Goal: Task Accomplishment & Management: Use online tool/utility

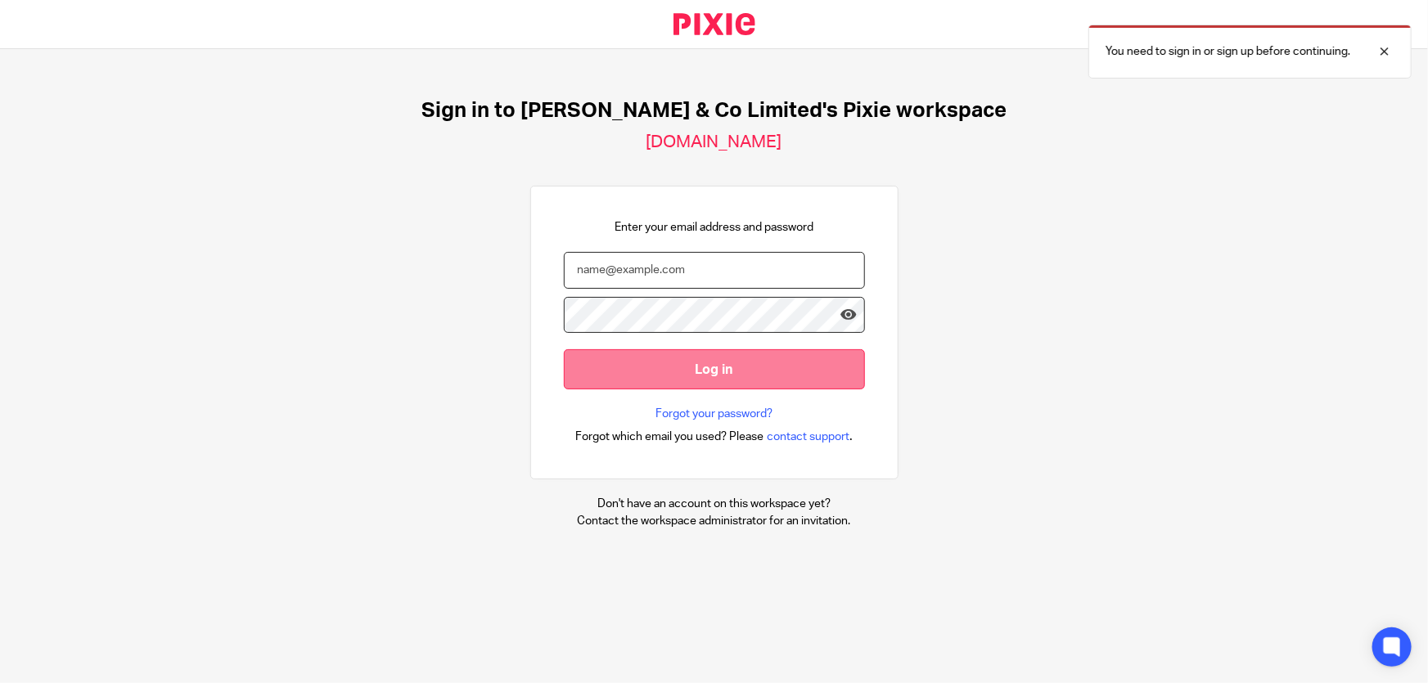
type input "marianne.price@andrewprice.co.uk"
click at [737, 369] on input "Log in" at bounding box center [714, 369] width 301 height 40
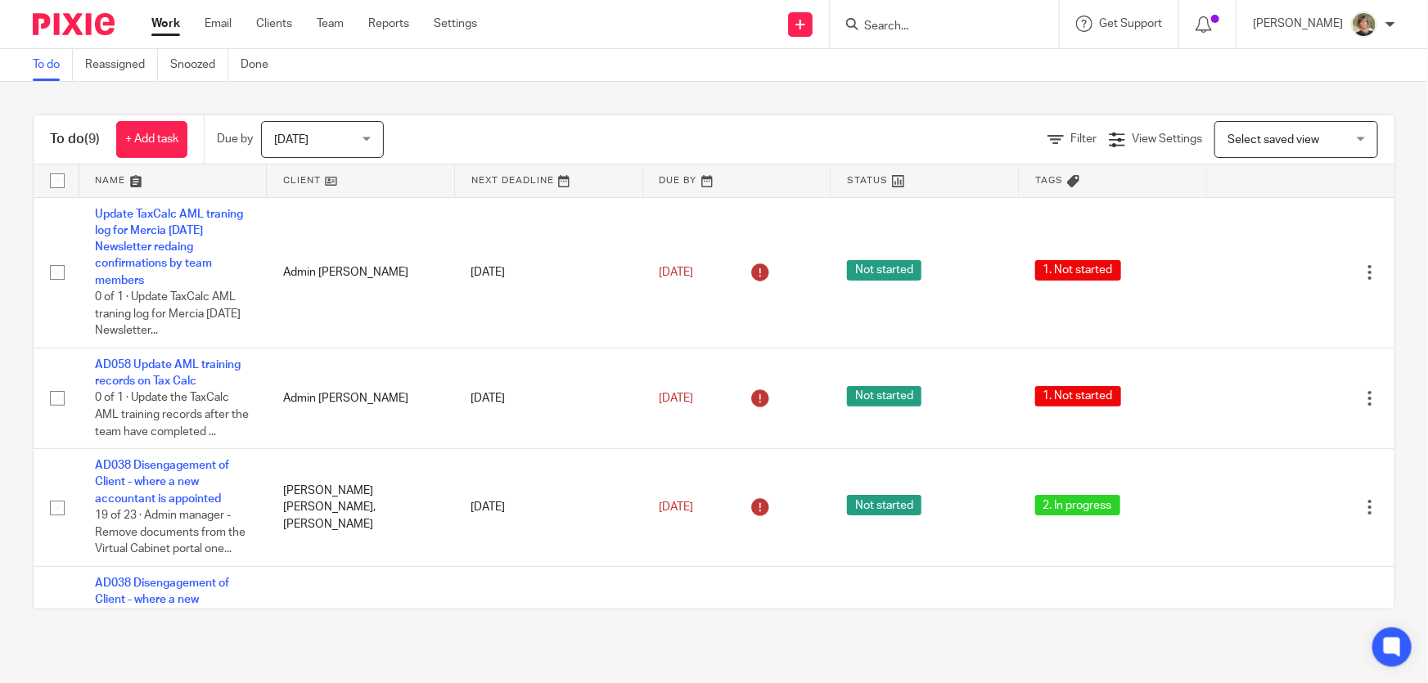
click at [375, 133] on div "[DATE] [DATE]" at bounding box center [322, 139] width 123 height 37
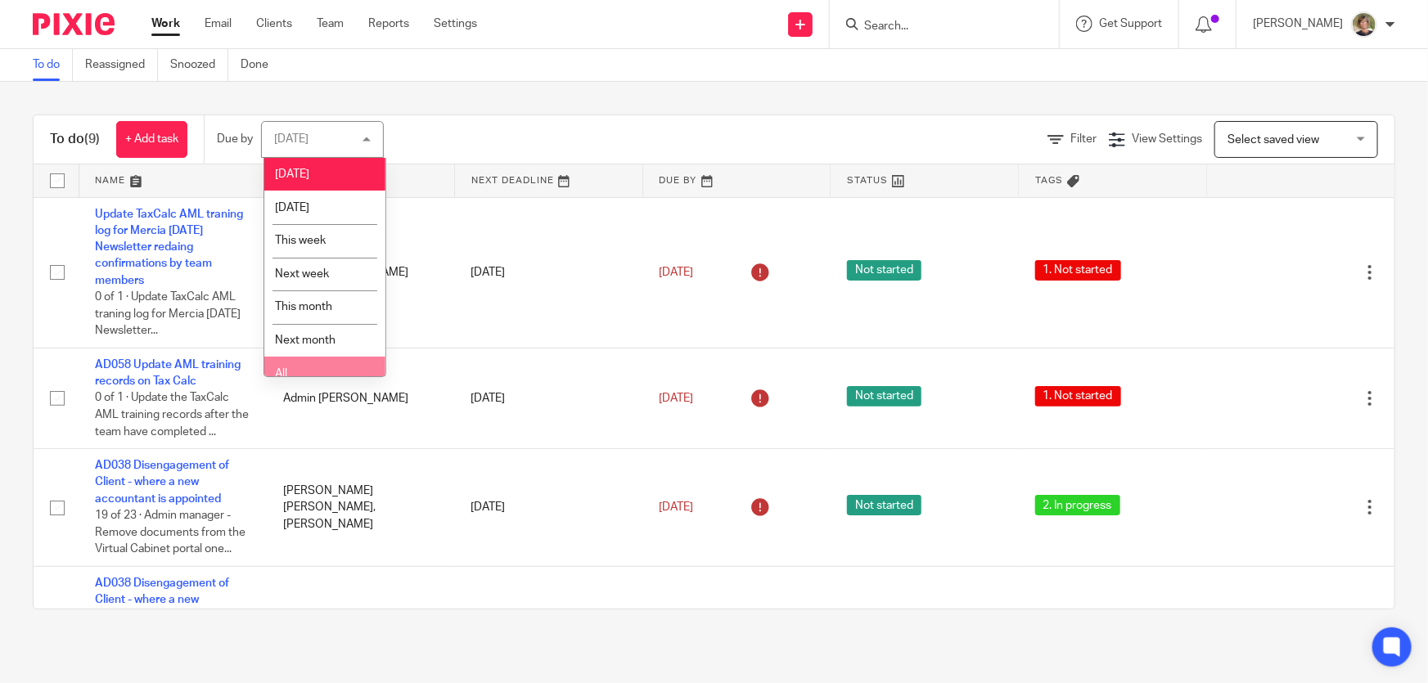
scroll to position [12, 0]
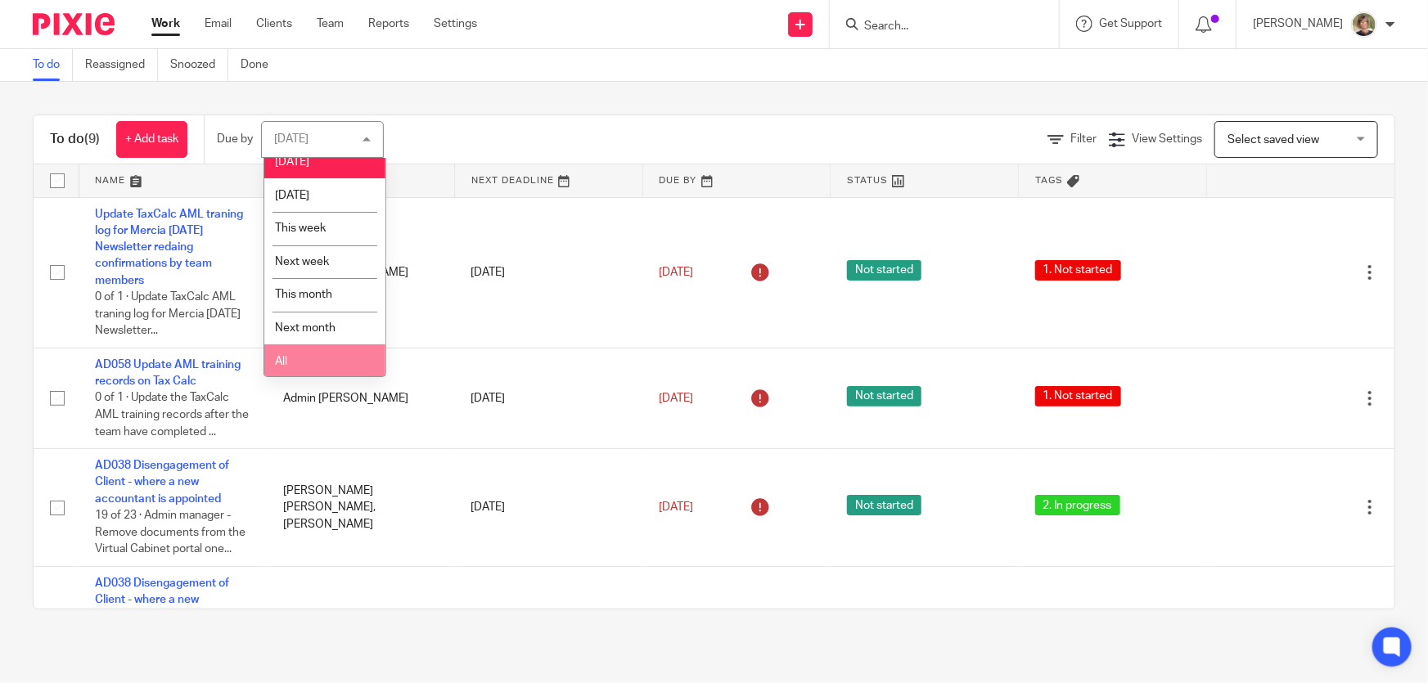
click at [296, 363] on li "All" at bounding box center [324, 362] width 121 height 34
